Goal: Task Accomplishment & Management: Manage account settings

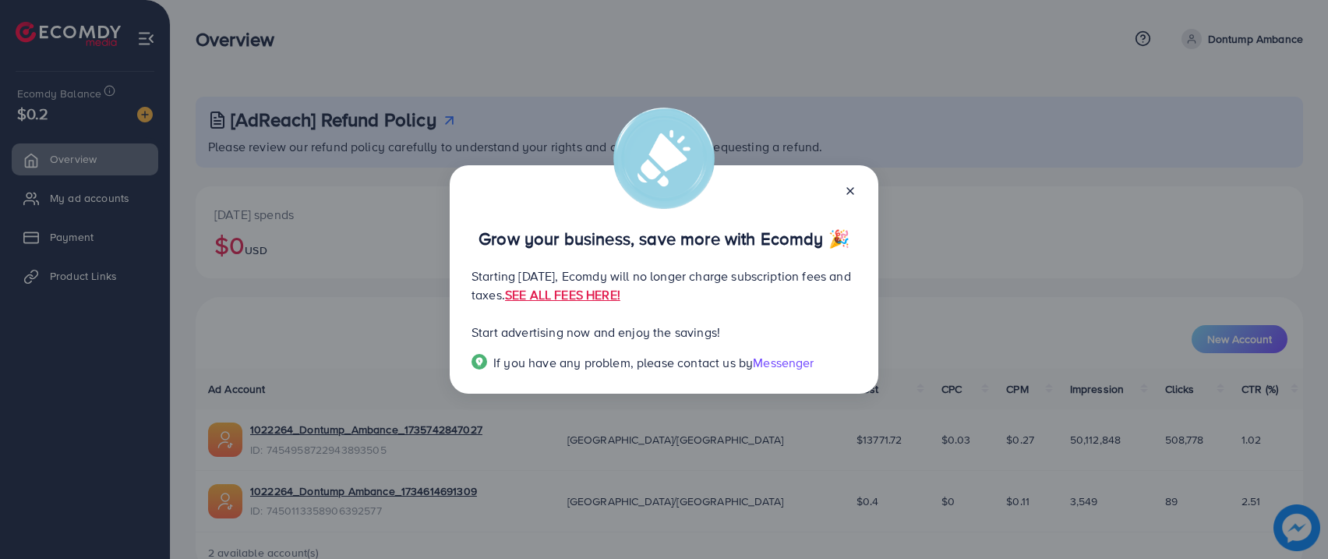
click at [856, 188] on icon at bounding box center [850, 191] width 12 height 12
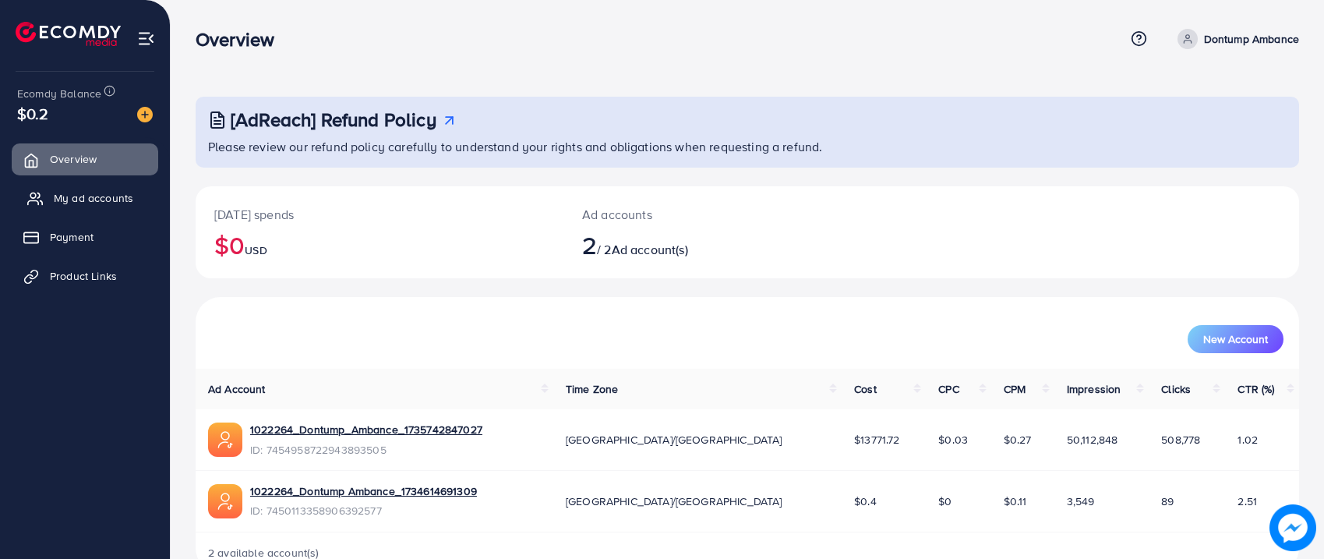
click at [104, 192] on span "My ad accounts" at bounding box center [93, 198] width 79 height 16
